Goal: Information Seeking & Learning: Learn about a topic

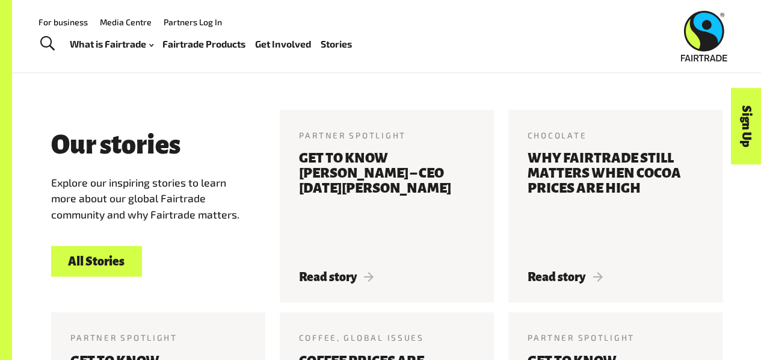
scroll to position [1227, 0]
click at [98, 268] on link "All Stories" at bounding box center [96, 261] width 91 height 31
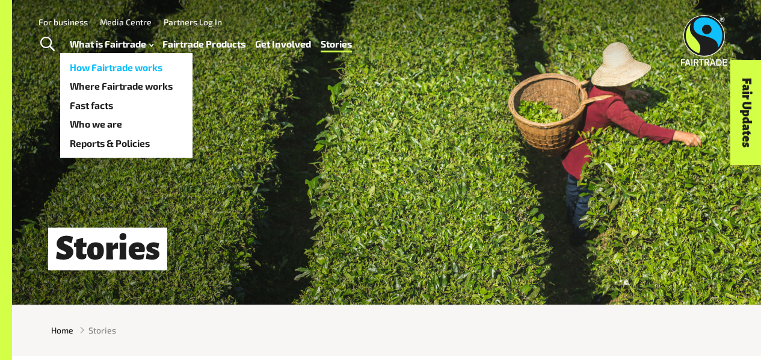
click at [124, 66] on link "How Fairtrade works" at bounding box center [126, 67] width 132 height 19
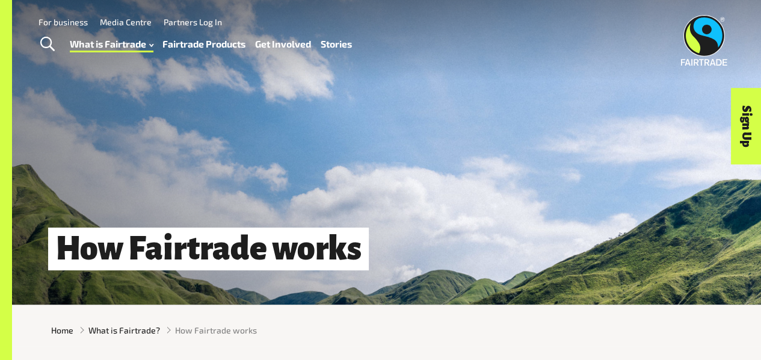
click at [185, 44] on link "Fairtrade Products" at bounding box center [204, 44] width 83 height 17
